Goal: Information Seeking & Learning: Learn about a topic

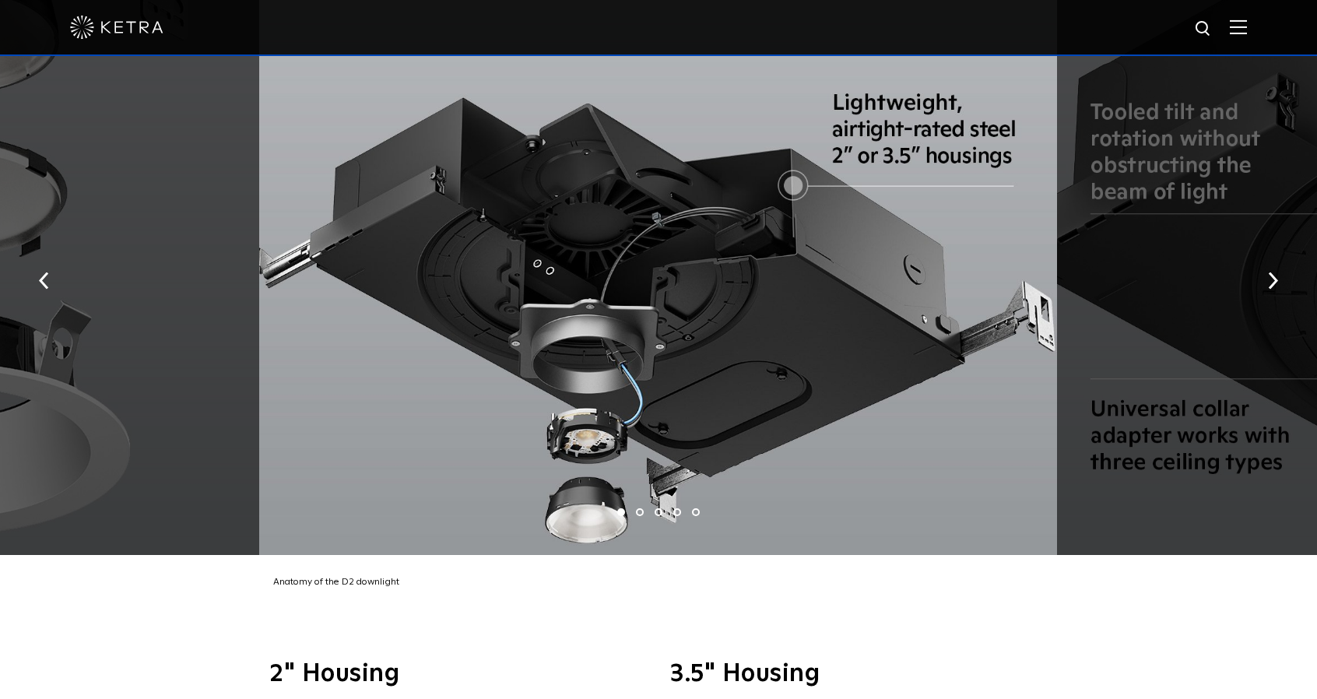
scroll to position [2802, 0]
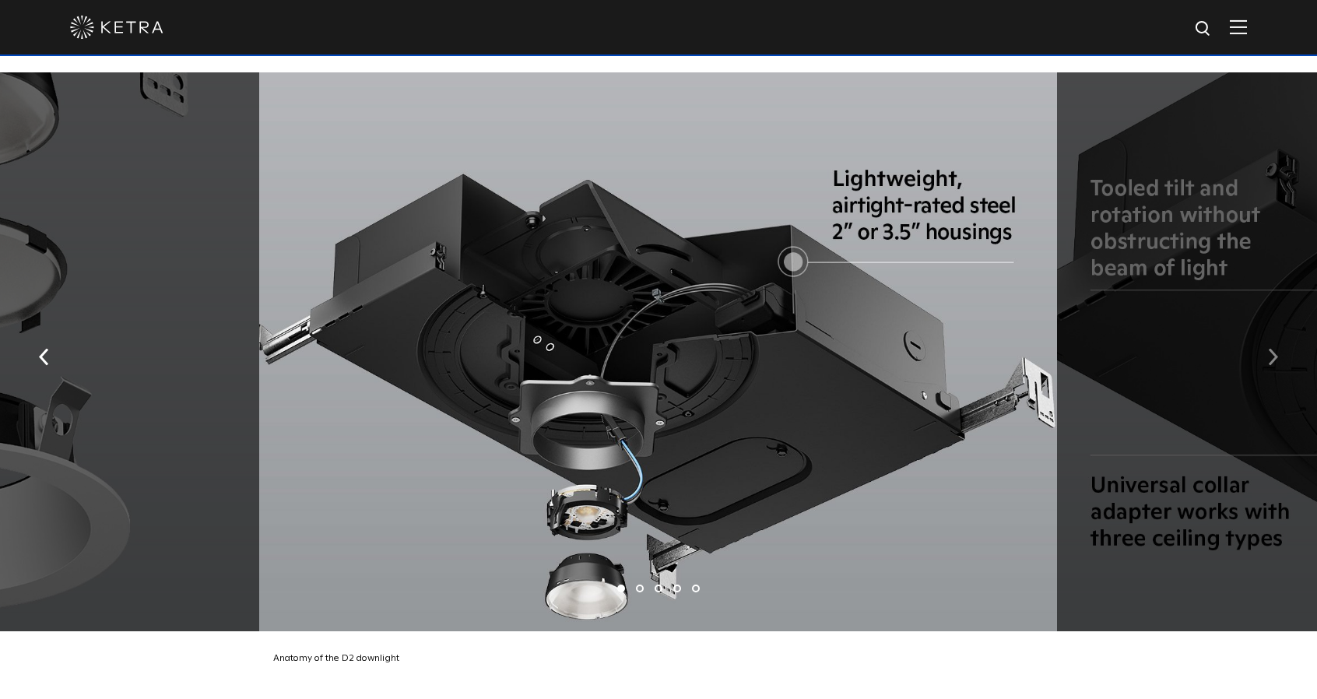
click at [1280, 332] on button "button" at bounding box center [1272, 355] width 33 height 54
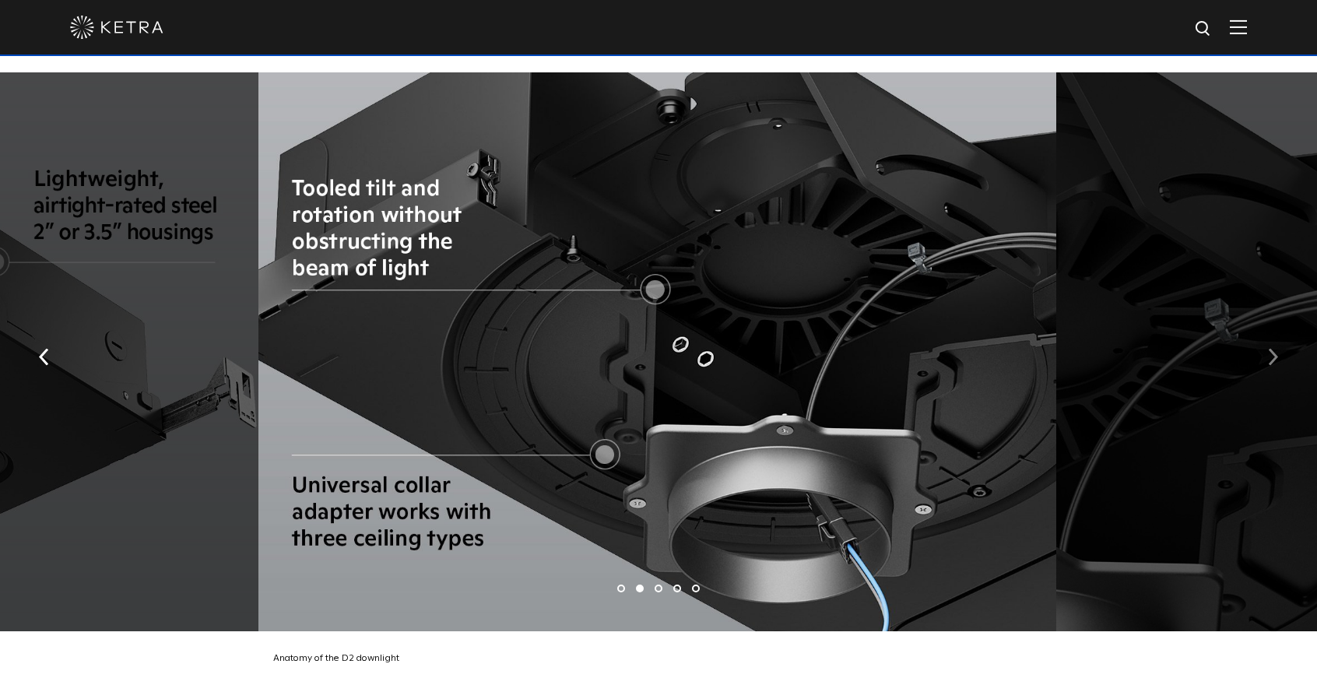
click at [1270, 348] on img "button" at bounding box center [1273, 356] width 10 height 17
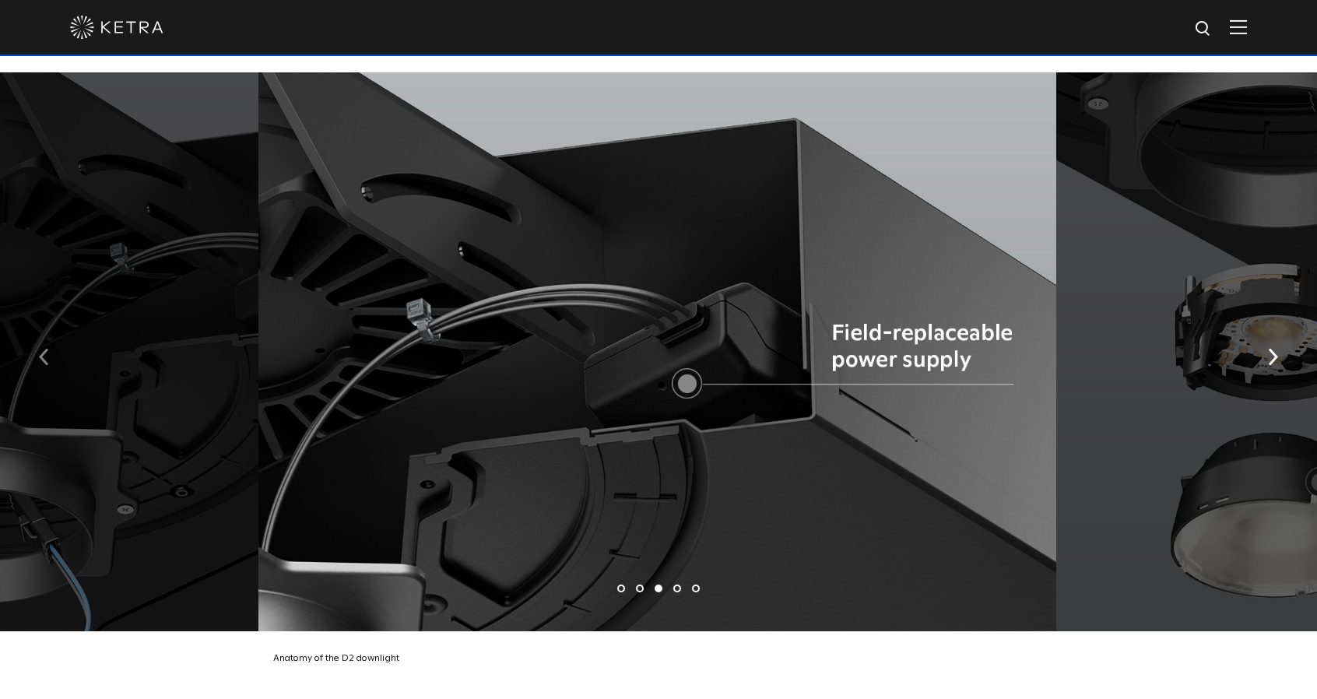
click at [47, 348] on img "button" at bounding box center [44, 356] width 10 height 17
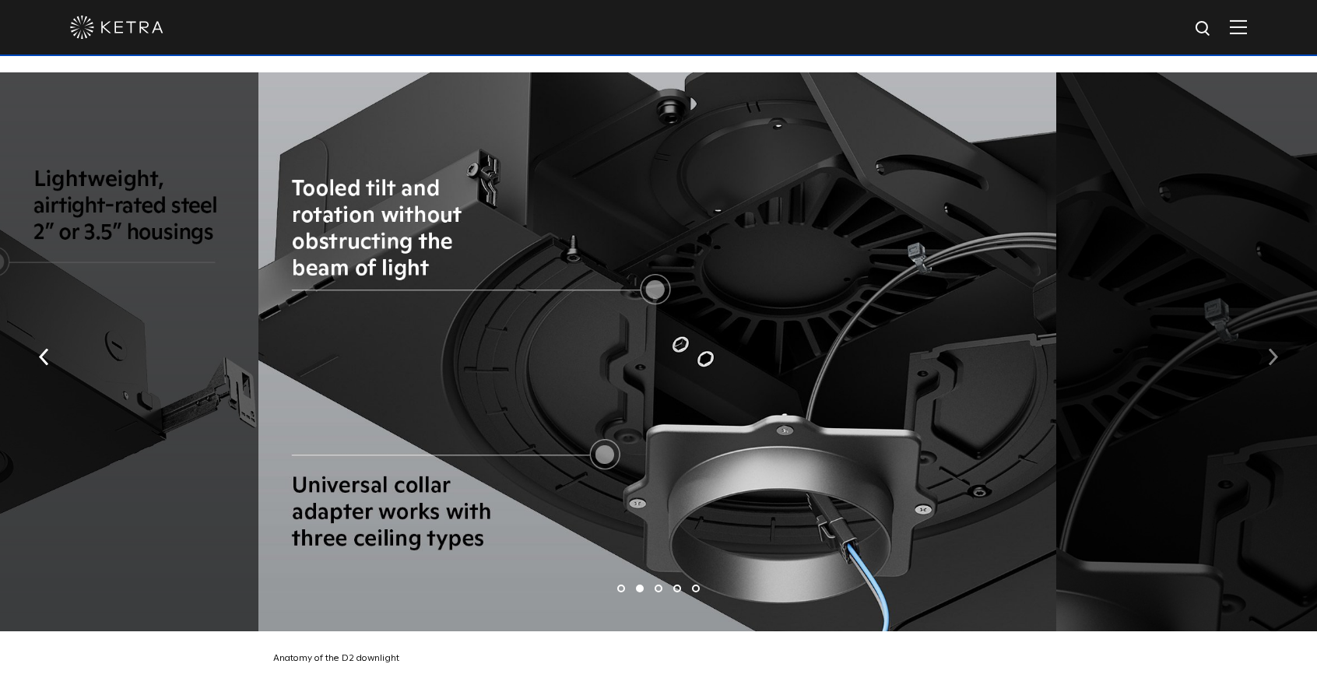
click at [1270, 348] on img "button" at bounding box center [1273, 356] width 10 height 17
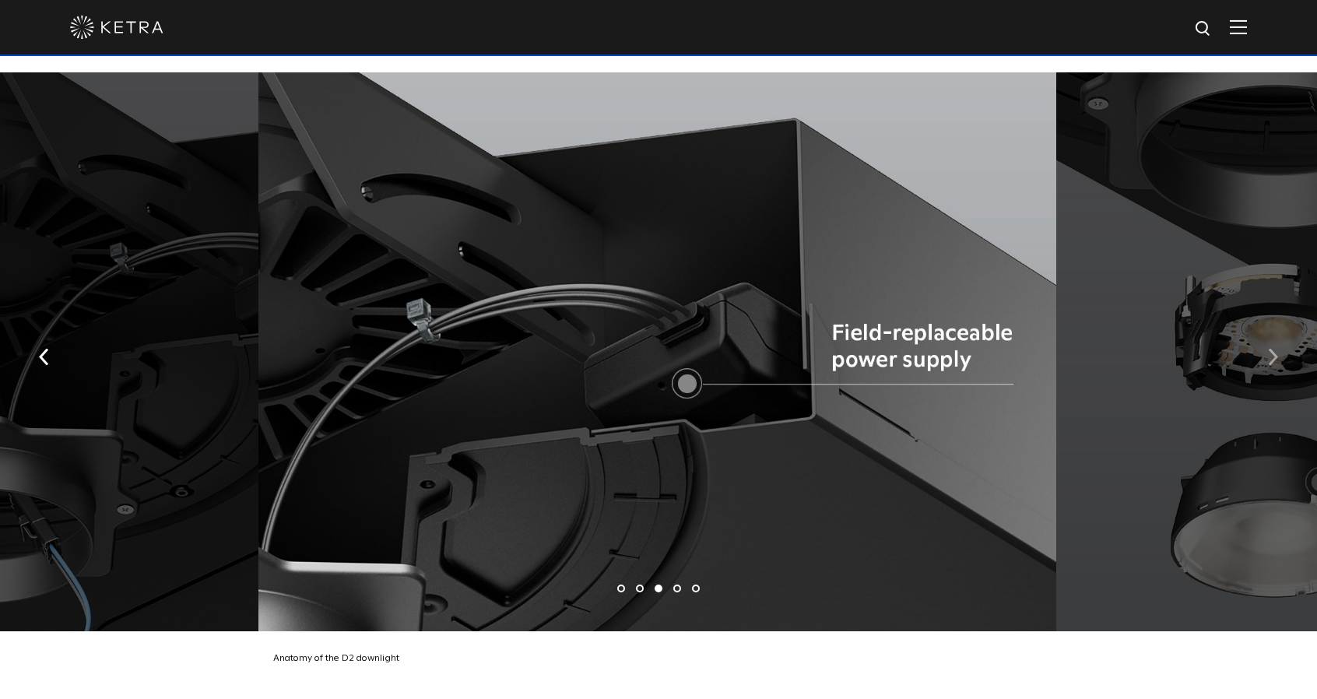
click at [1270, 348] on img "button" at bounding box center [1273, 356] width 10 height 17
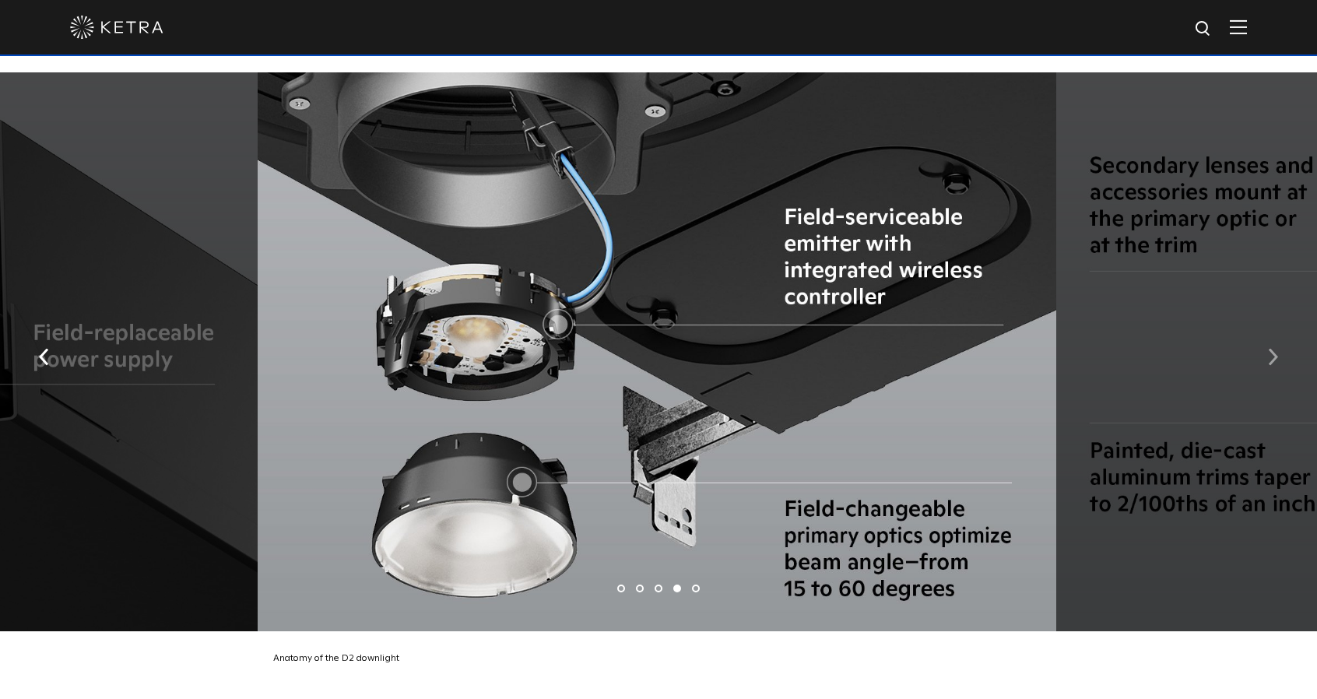
click at [1270, 348] on img "button" at bounding box center [1273, 356] width 10 height 17
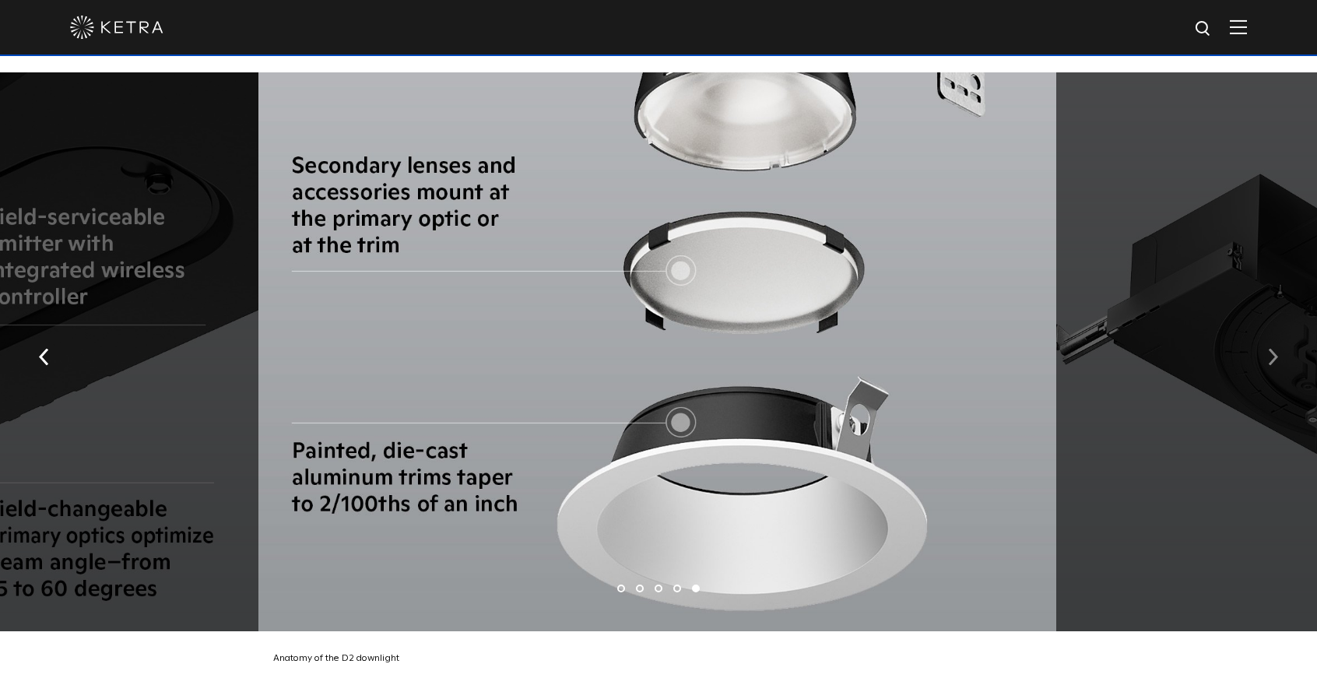
click at [1272, 348] on img "button" at bounding box center [1273, 356] width 10 height 17
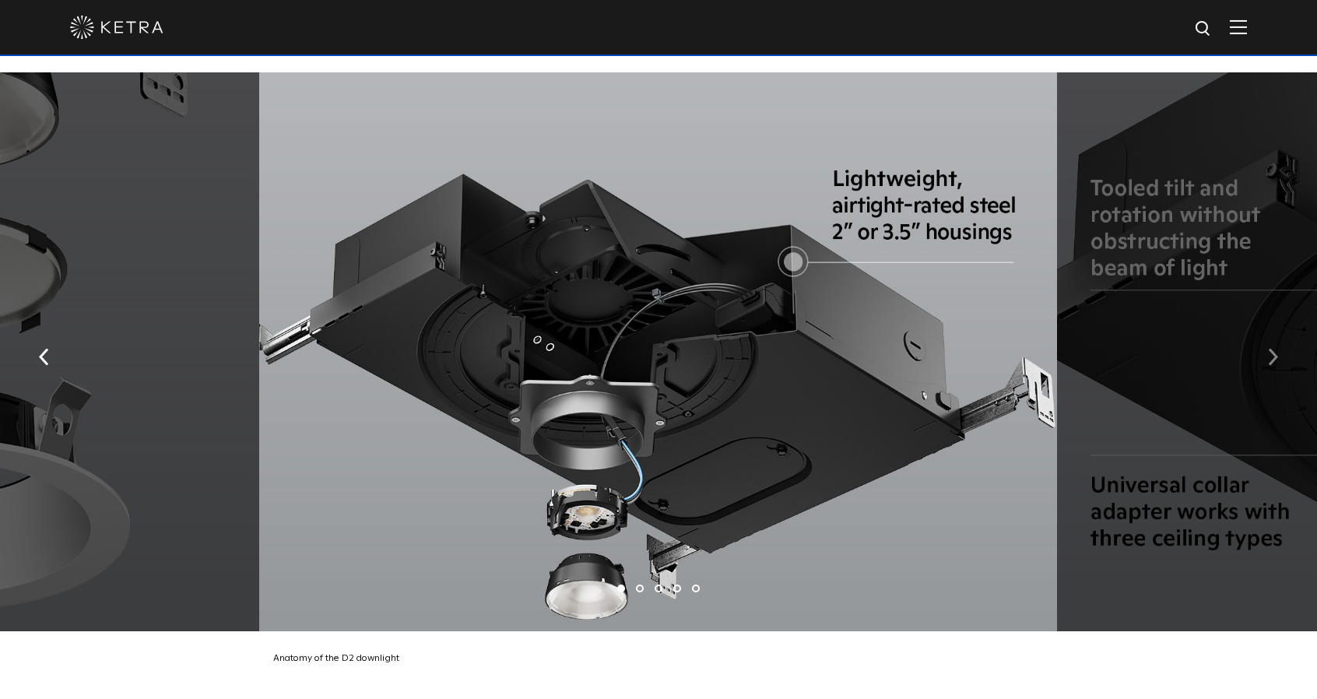
click at [1264, 335] on button "button" at bounding box center [1272, 355] width 33 height 54
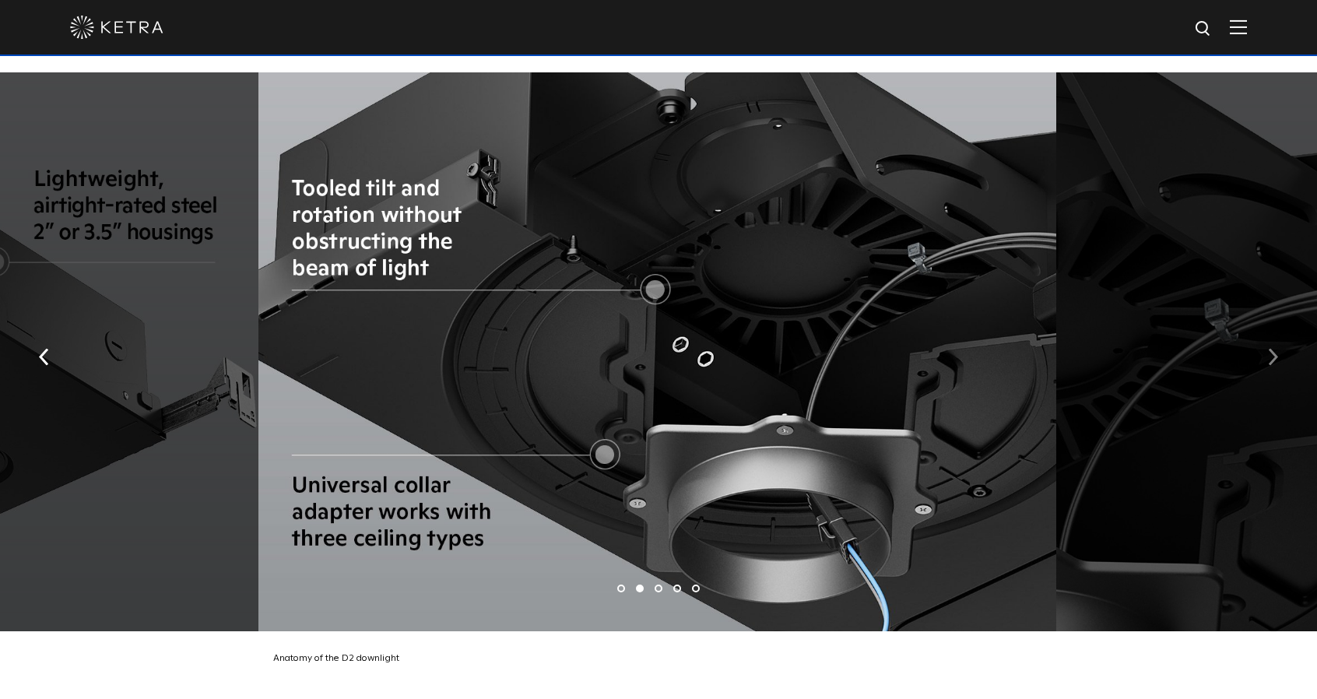
click at [1264, 335] on button "button" at bounding box center [1272, 355] width 33 height 54
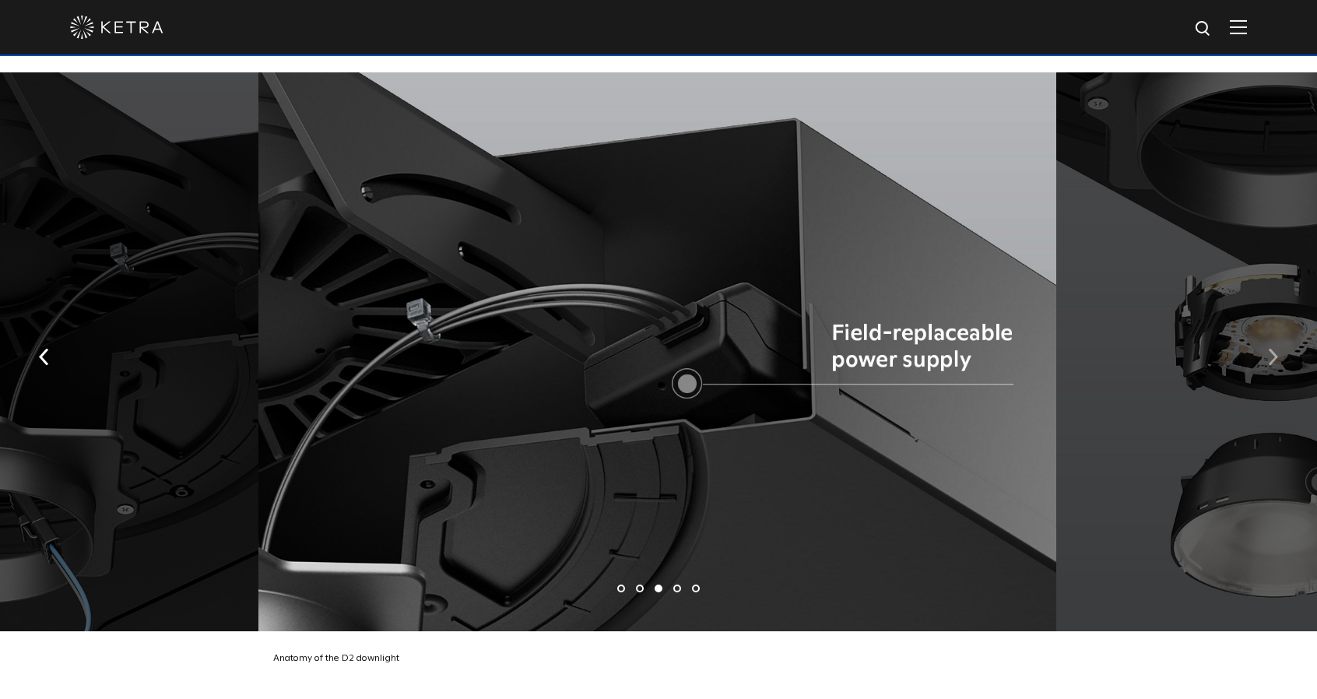
click at [1264, 335] on button "button" at bounding box center [1272, 355] width 33 height 54
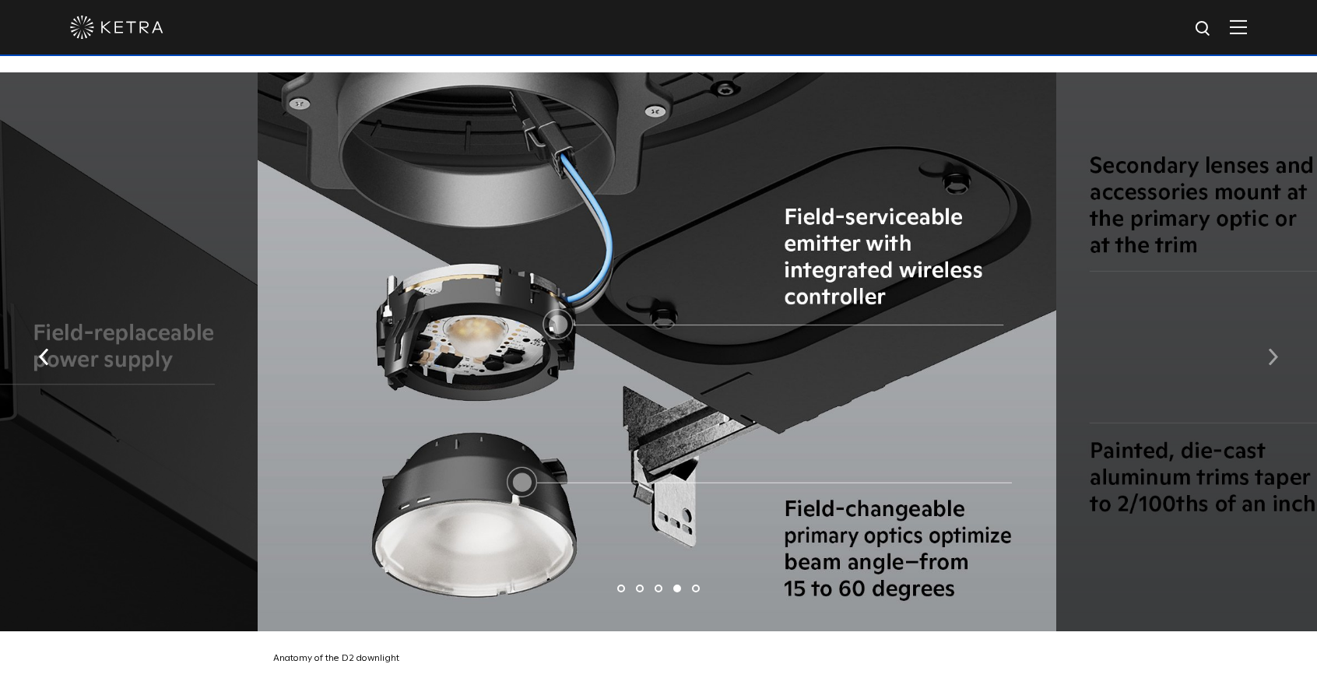
click at [1269, 348] on img "button" at bounding box center [1273, 356] width 10 height 17
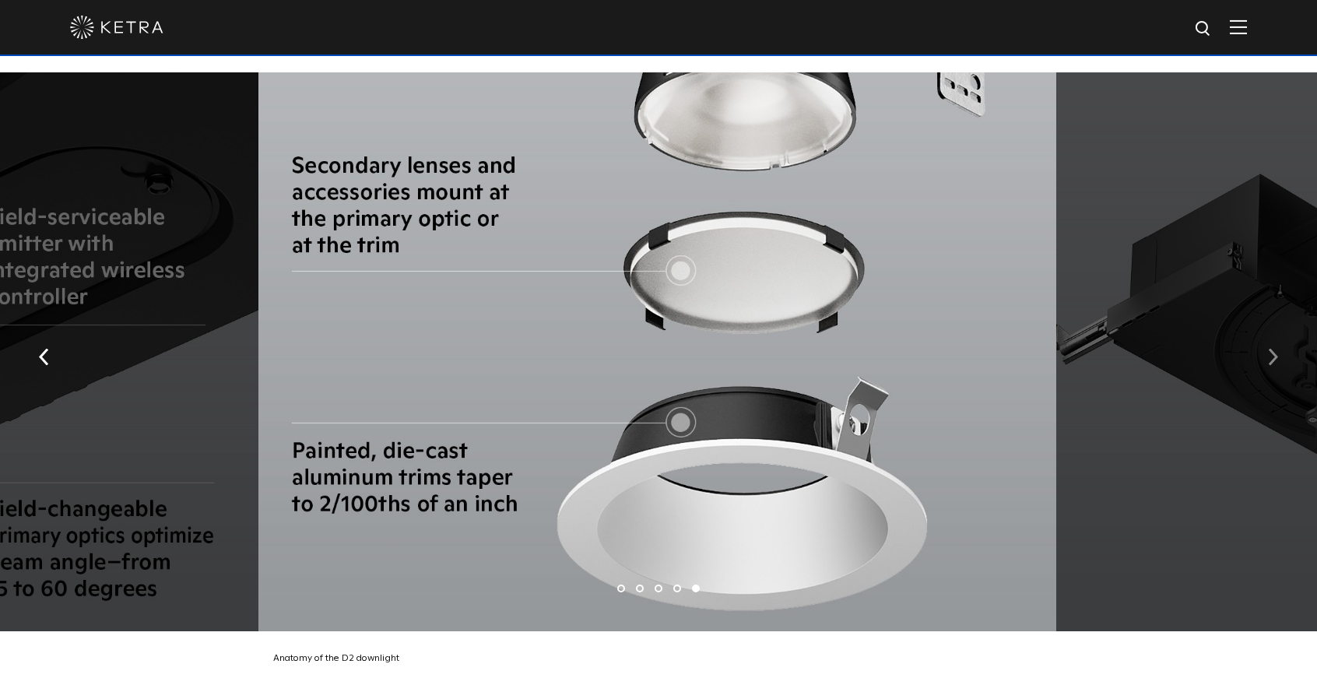
click at [1269, 348] on img "button" at bounding box center [1273, 356] width 10 height 17
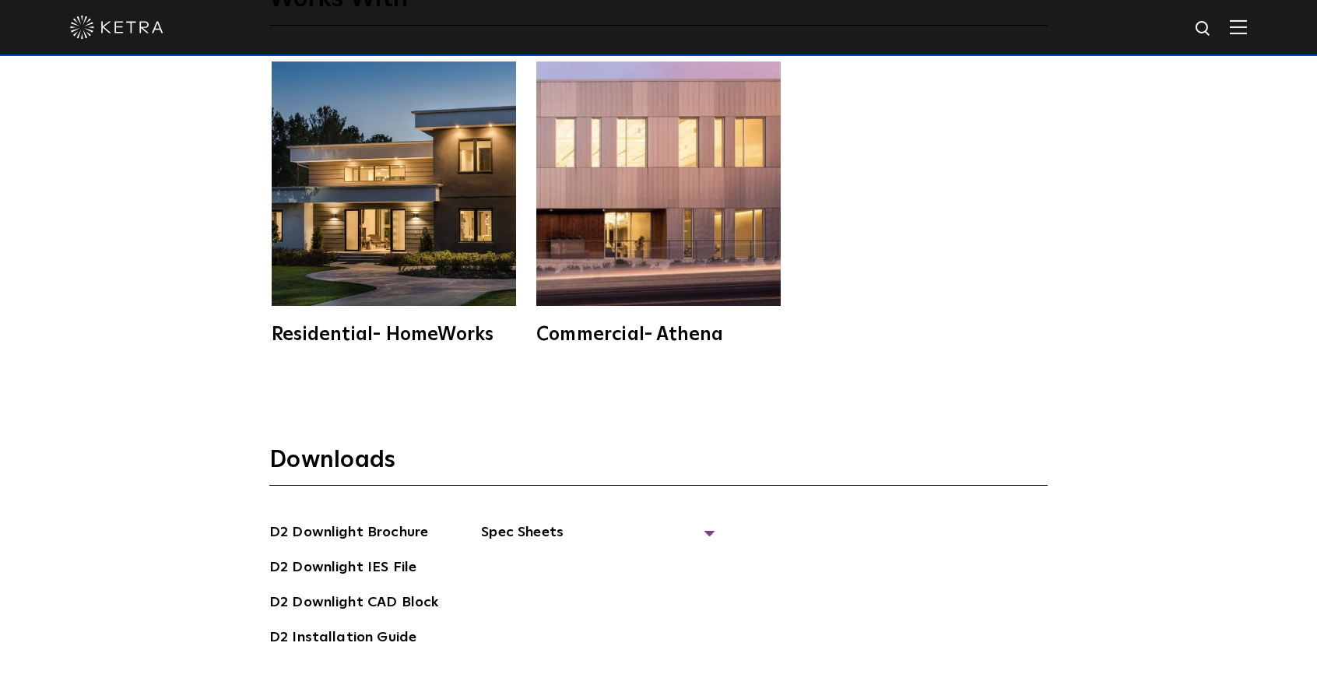
scroll to position [3970, 0]
